Goal: Task Accomplishment & Management: Use online tool/utility

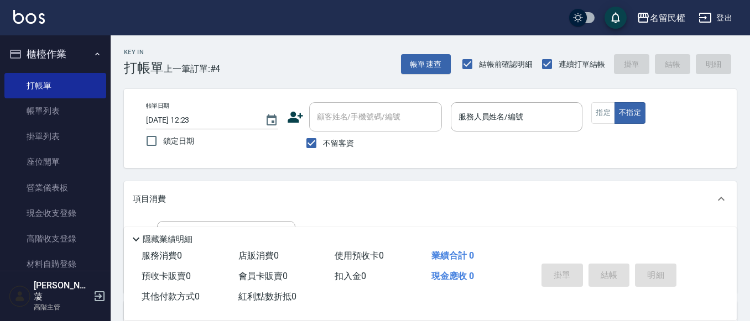
scroll to position [55, 0]
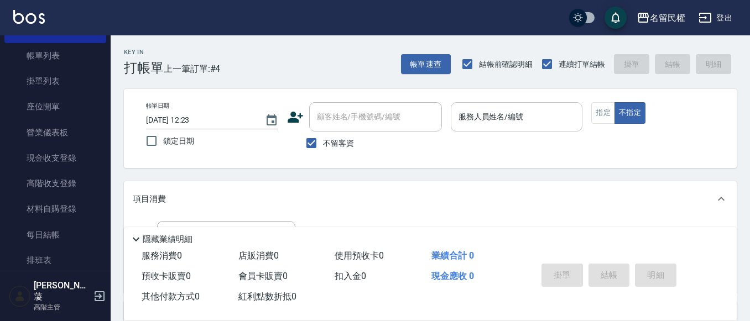
click at [518, 102] on div "服務人員姓名/編號" at bounding box center [517, 116] width 132 height 29
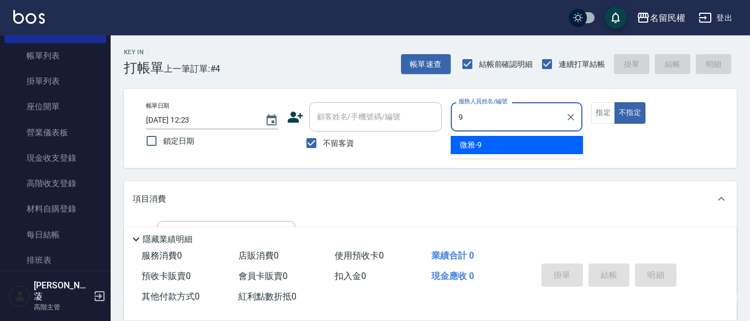
type input "微雅-9"
type button "false"
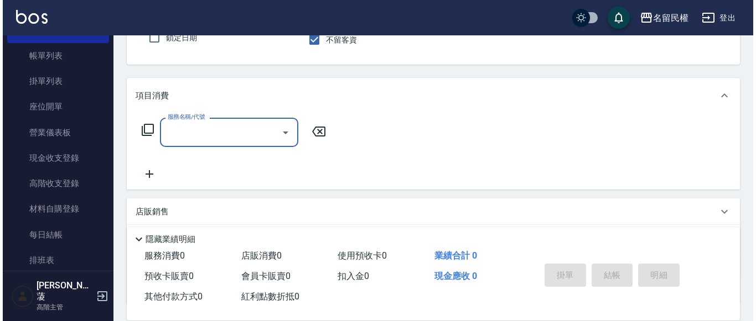
scroll to position [111, 0]
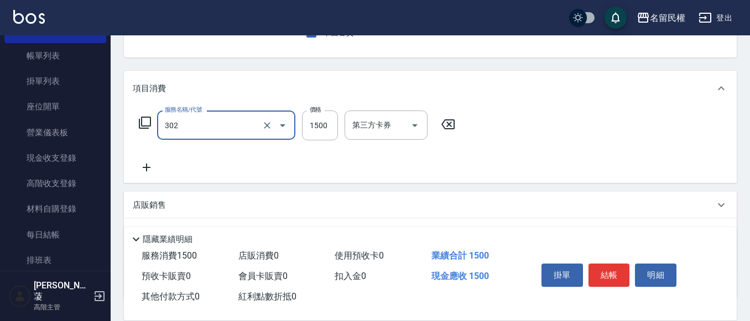
type input "燙髮(302)"
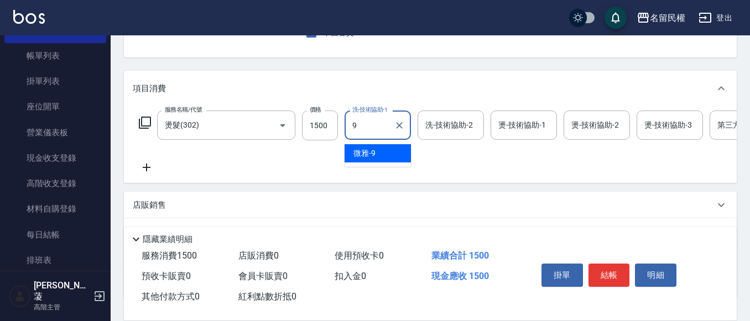
type input "微雅-9"
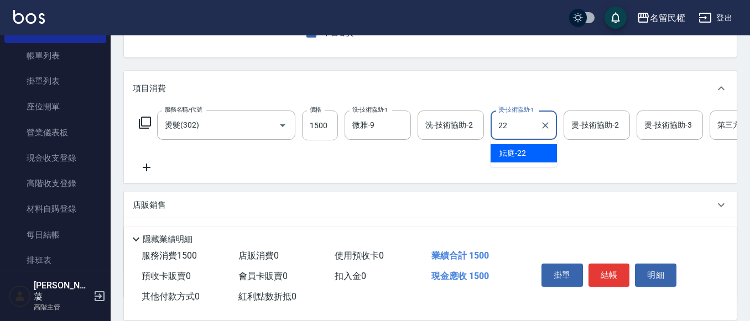
type input "妘庭-22"
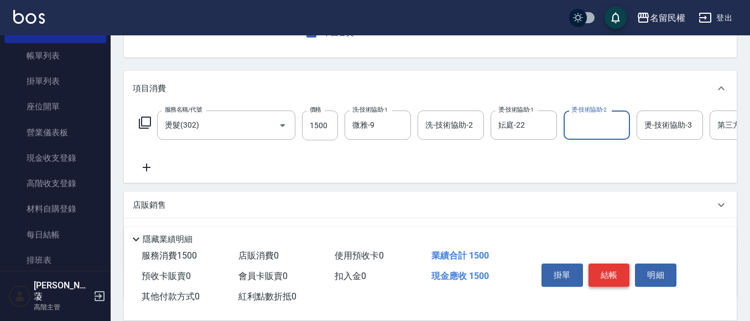
click at [618, 269] on button "結帳" at bounding box center [609, 275] width 41 height 23
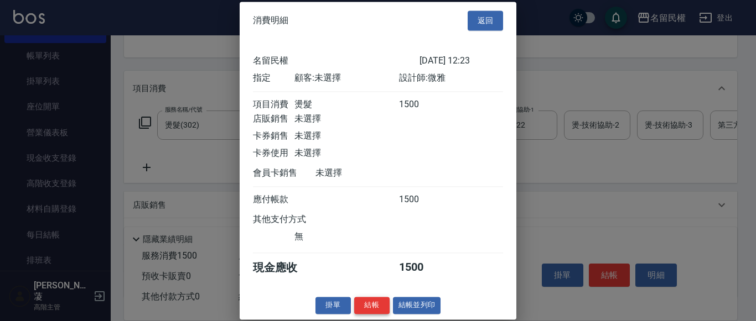
scroll to position [14, 0]
click at [378, 300] on button "結帳" at bounding box center [371, 305] width 35 height 17
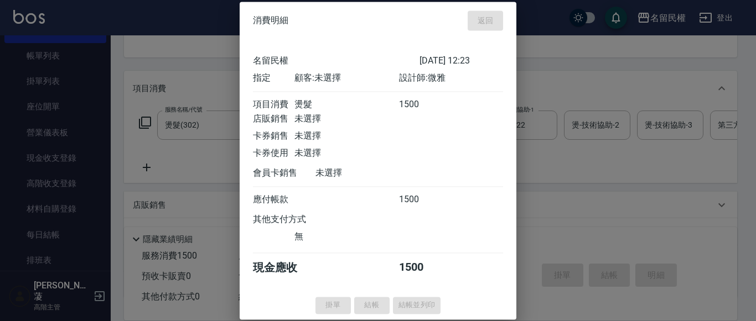
type input "[DATE] 13:24"
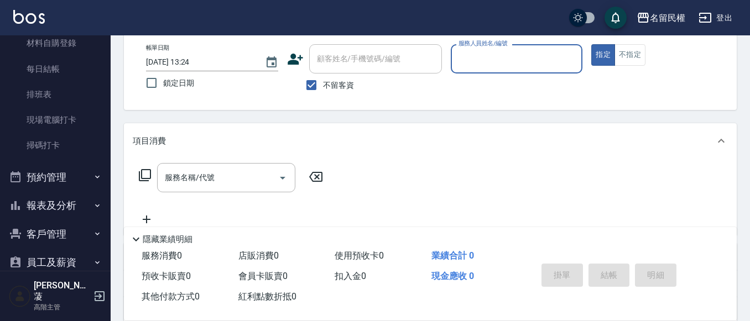
scroll to position [111, 0]
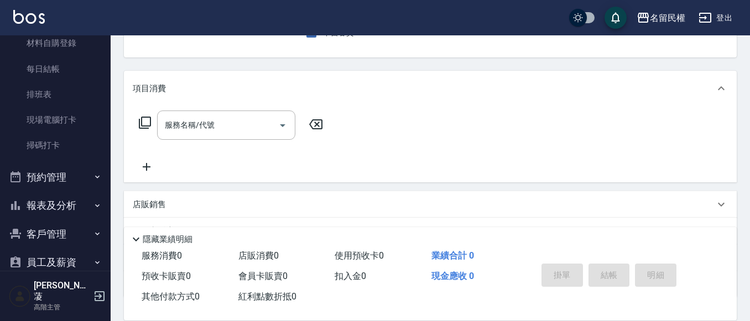
click at [76, 204] on button "報表及分析" at bounding box center [55, 205] width 102 height 29
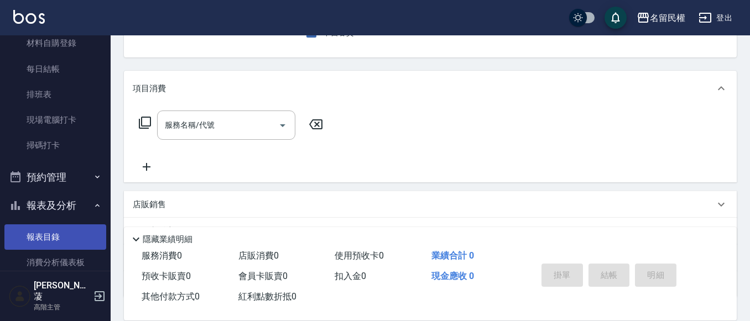
scroll to position [332, 0]
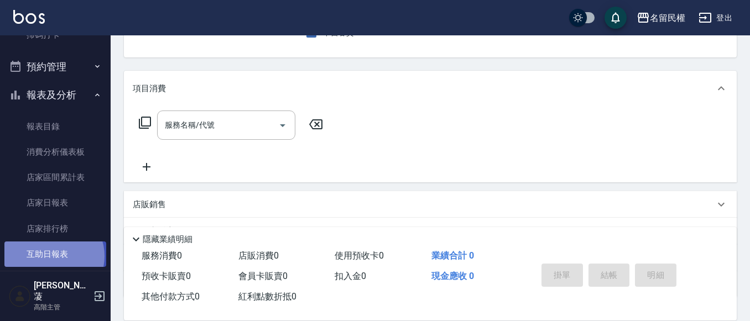
drag, startPoint x: 53, startPoint y: 257, endPoint x: 55, endPoint y: 250, distance: 6.8
click at [53, 256] on link "互助日報表" at bounding box center [55, 254] width 102 height 25
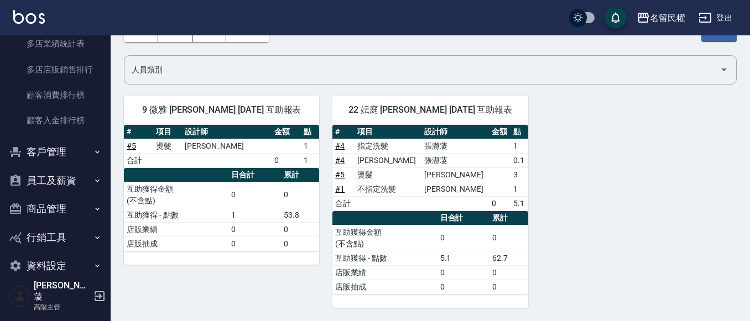
scroll to position [1425, 0]
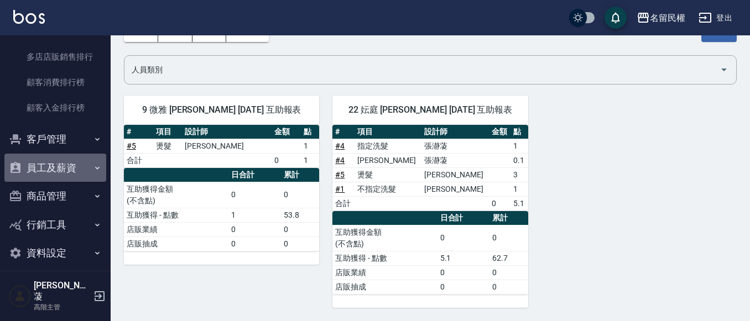
click at [75, 171] on button "員工及薪資" at bounding box center [55, 168] width 102 height 29
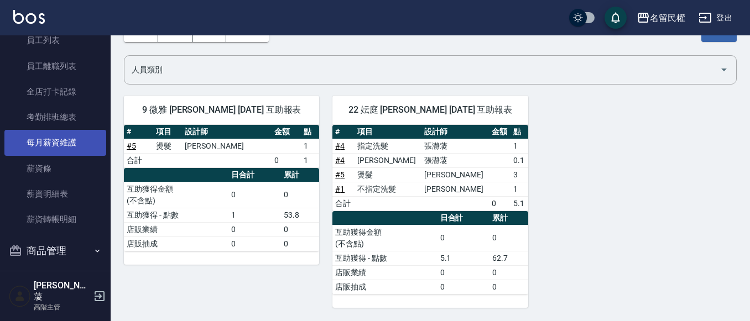
scroll to position [1591, 0]
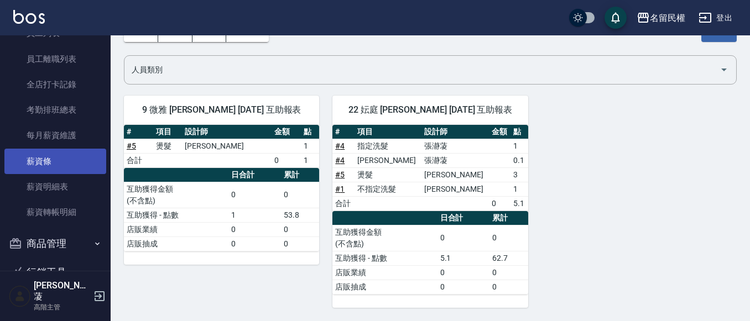
click at [64, 169] on link "薪資條" at bounding box center [55, 161] width 102 height 25
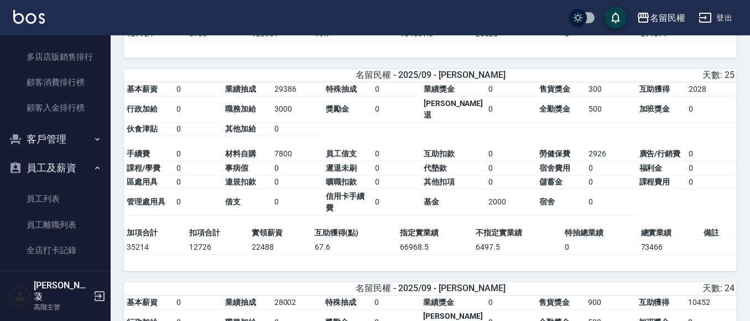
scroll to position [277, 0]
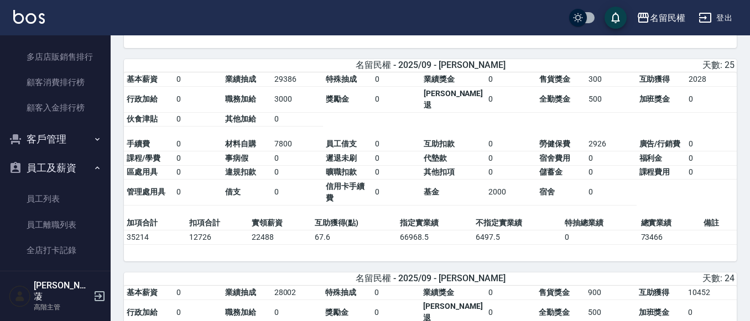
click at [87, 163] on button "員工及薪資" at bounding box center [55, 168] width 102 height 29
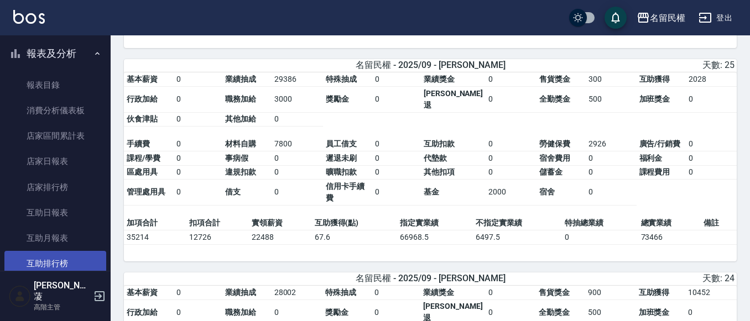
scroll to position [332, 0]
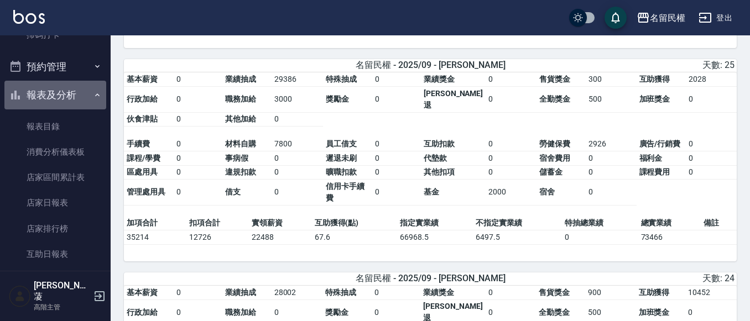
click at [93, 95] on icon "button" at bounding box center [97, 95] width 9 height 9
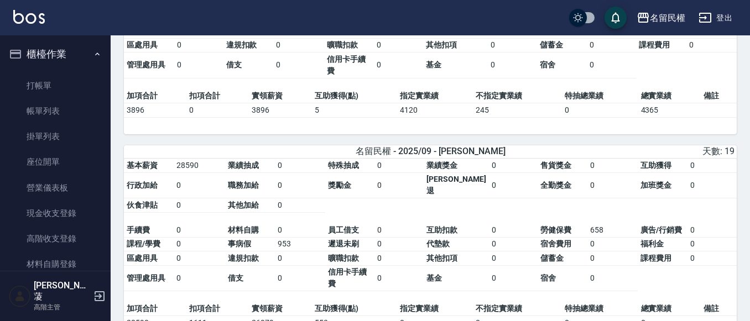
scroll to position [831, 0]
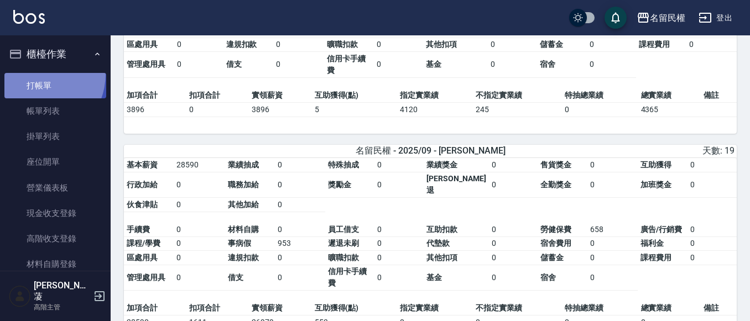
click at [33, 74] on link "打帳單" at bounding box center [55, 85] width 102 height 25
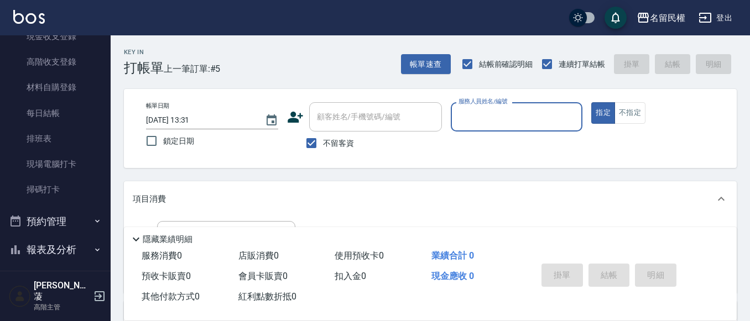
scroll to position [221, 0]
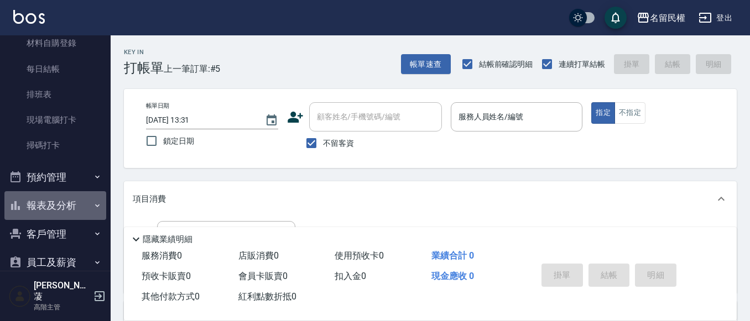
click at [70, 204] on button "報表及分析" at bounding box center [55, 205] width 102 height 29
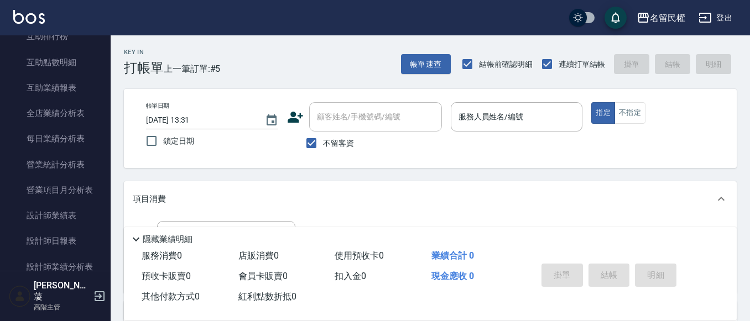
scroll to position [664, 0]
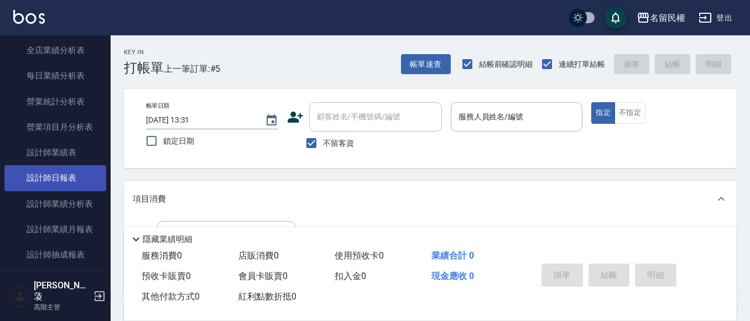
click at [73, 179] on link "設計師日報表" at bounding box center [55, 177] width 102 height 25
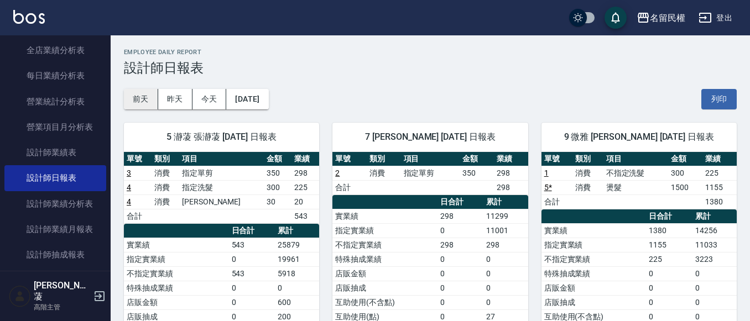
click at [144, 98] on button "前天" at bounding box center [141, 99] width 34 height 20
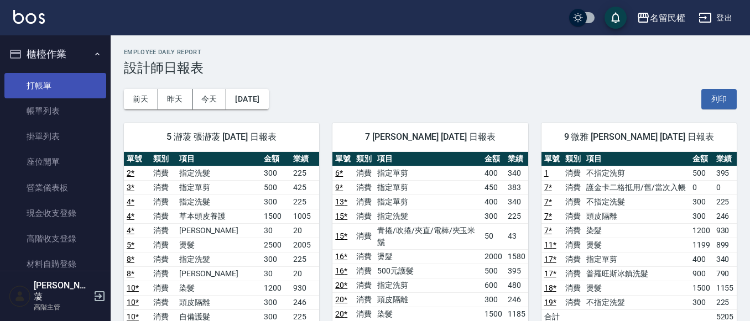
click at [48, 94] on link "打帳單" at bounding box center [55, 85] width 102 height 25
